Goal: Find specific page/section: Find specific page/section

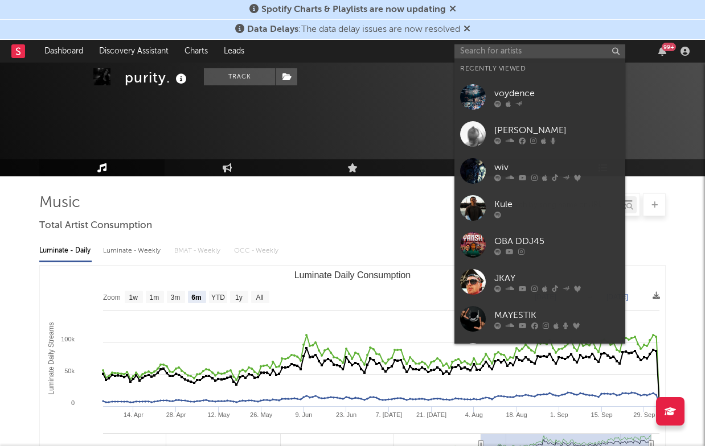
select select "6m"
click at [532, 56] on input "text" at bounding box center [539, 51] width 171 height 14
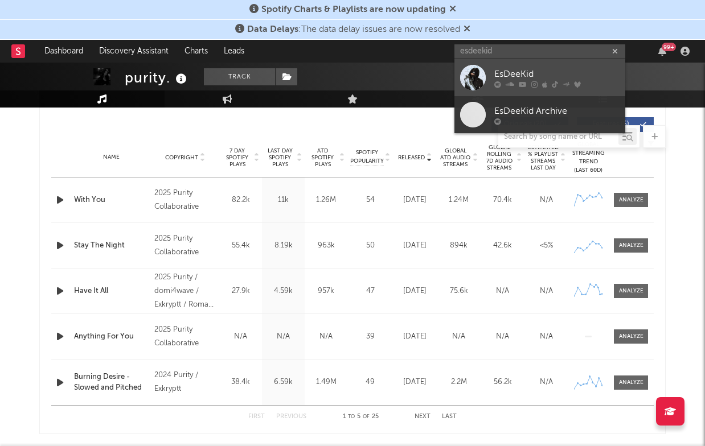
type input "esdeekid"
click at [528, 68] on div "EsDeeKid" at bounding box center [556, 74] width 125 height 14
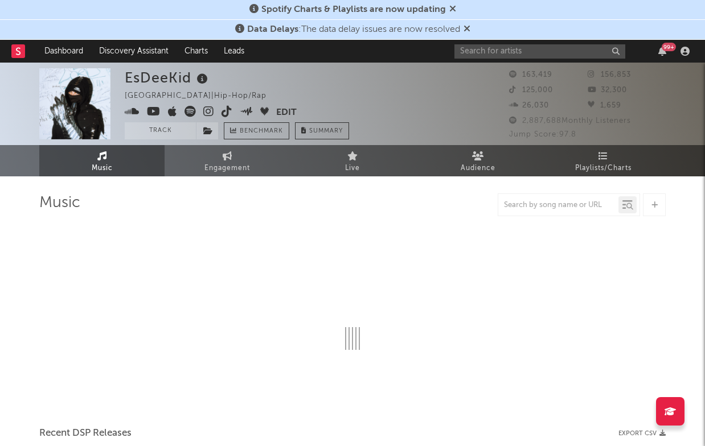
select select "6m"
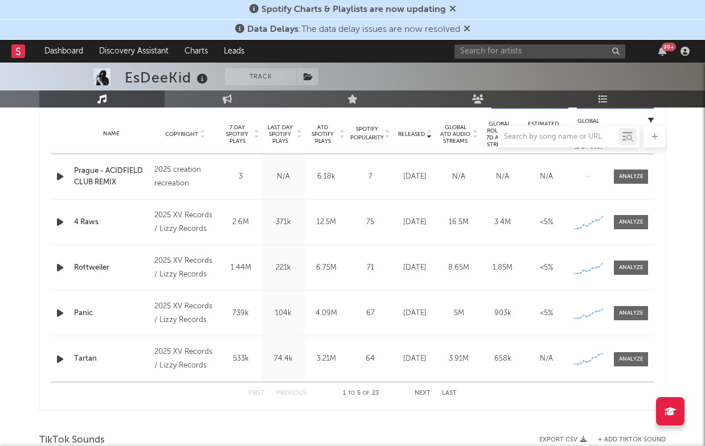
scroll to position [446, 0]
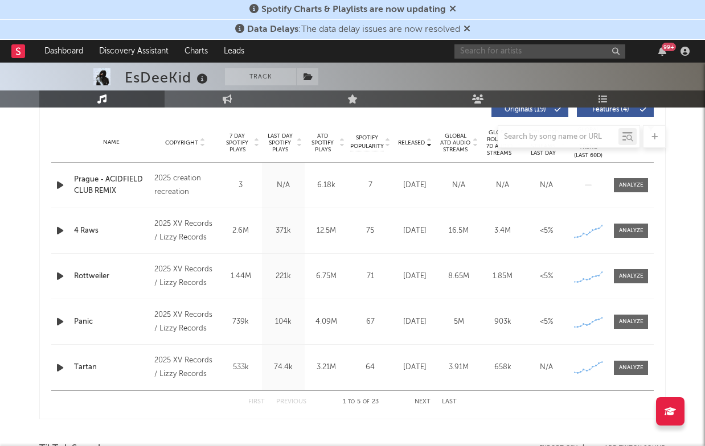
click at [542, 48] on input "text" at bounding box center [539, 51] width 171 height 14
